Goal: Task Accomplishment & Management: Use online tool/utility

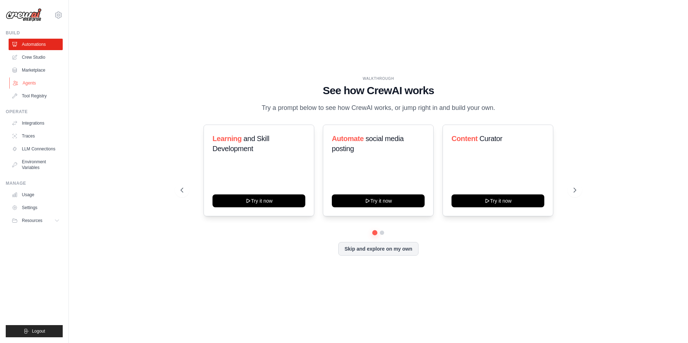
click at [34, 83] on link "Agents" at bounding box center [36, 82] width 54 height 11
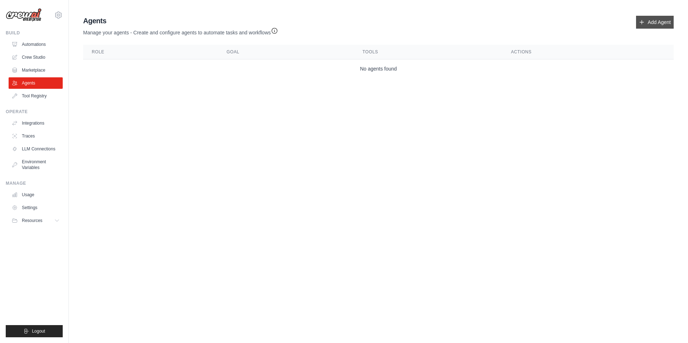
click at [643, 23] on link "Add Agent" at bounding box center [655, 22] width 38 height 13
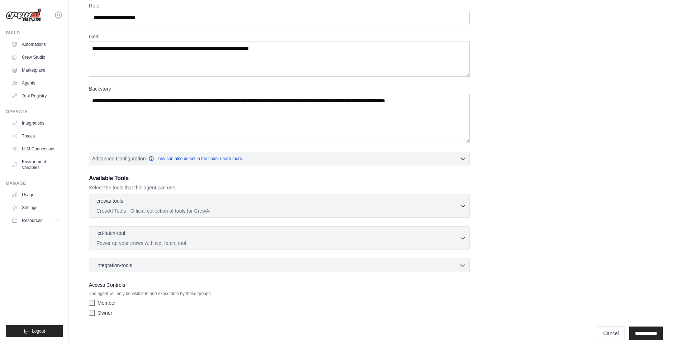
scroll to position [41, 0]
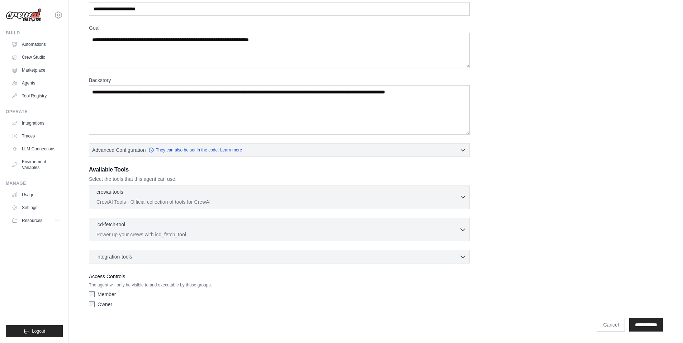
click at [464, 194] on icon "button" at bounding box center [462, 196] width 7 height 7
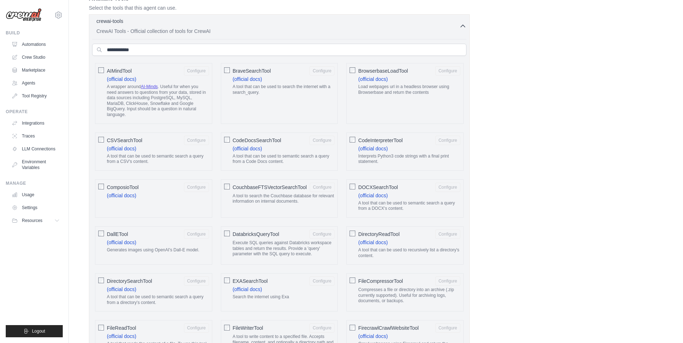
scroll to position [210, 0]
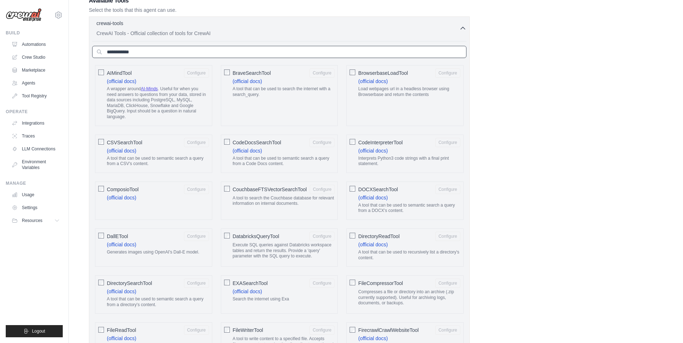
click at [225, 55] on input "text" at bounding box center [279, 52] width 374 height 12
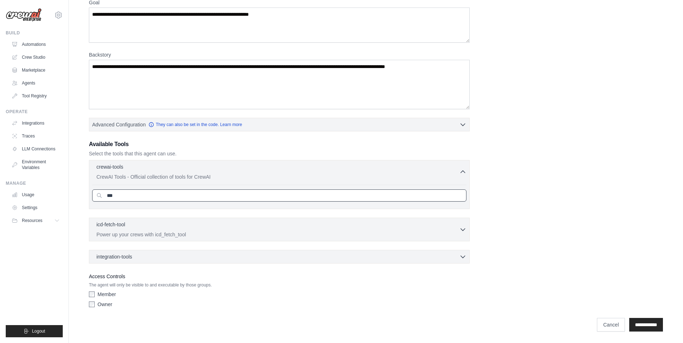
scroll to position [67, 0]
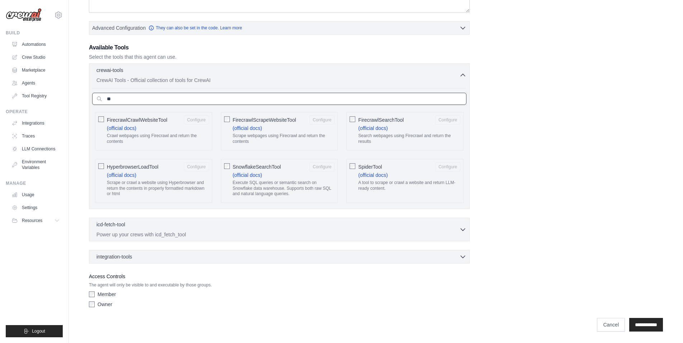
type input "*"
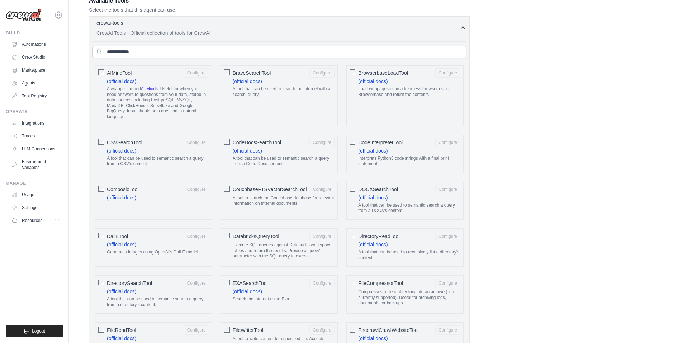
click at [393, 27] on div "crewai-tools 0 selected" at bounding box center [277, 23] width 363 height 9
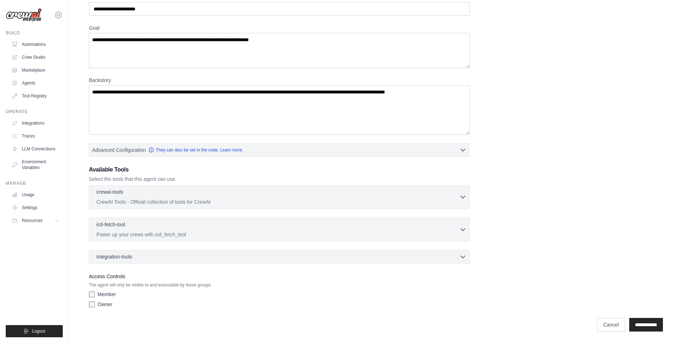
scroll to position [41, 0]
click at [430, 200] on p "CrewAI Tools - Official collection of tools for CrewAI" at bounding box center [277, 202] width 363 height 7
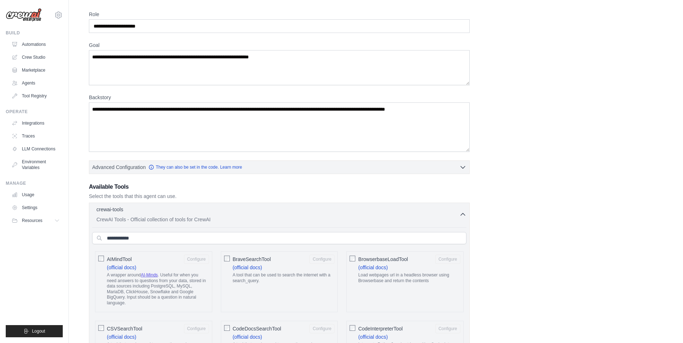
scroll to position [30, 0]
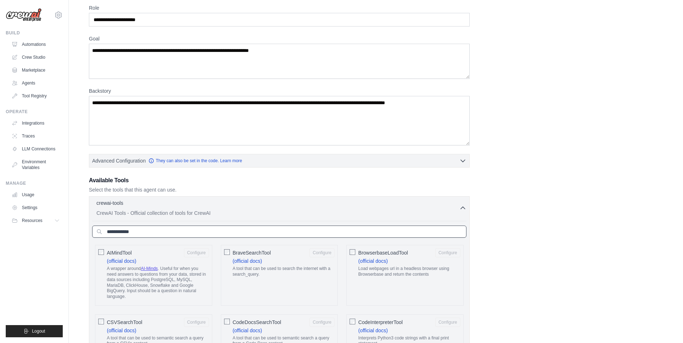
click at [388, 233] on input "text" at bounding box center [279, 232] width 374 height 12
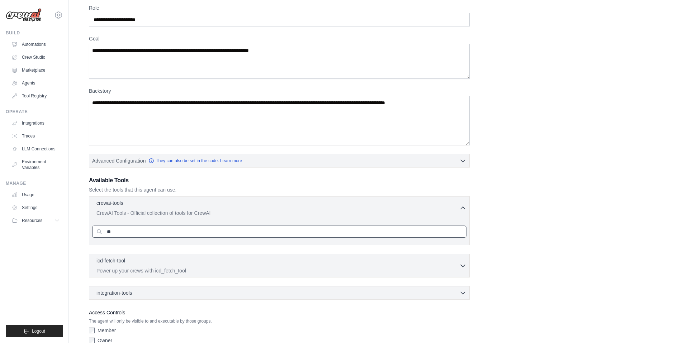
type input "*"
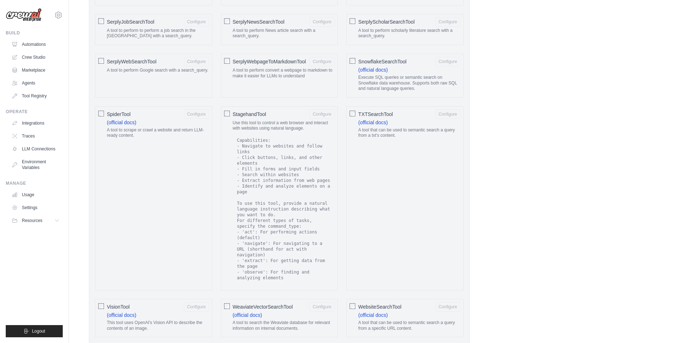
scroll to position [1080, 0]
